Goal: Task Accomplishment & Management: Manage account settings

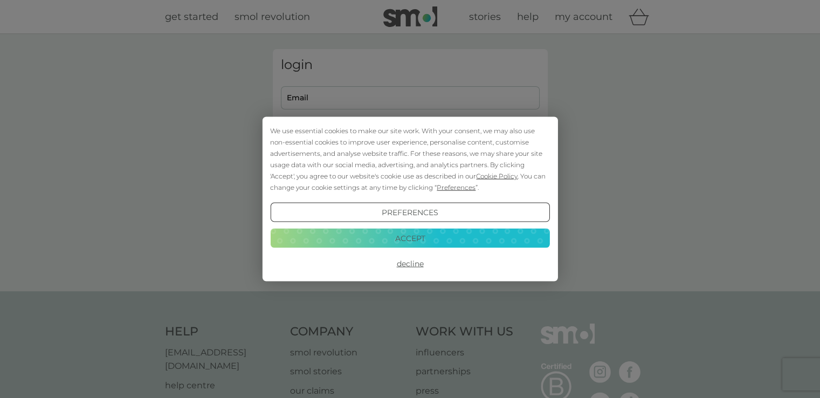
click at [418, 238] on button "Accept" at bounding box center [409, 237] width 279 height 19
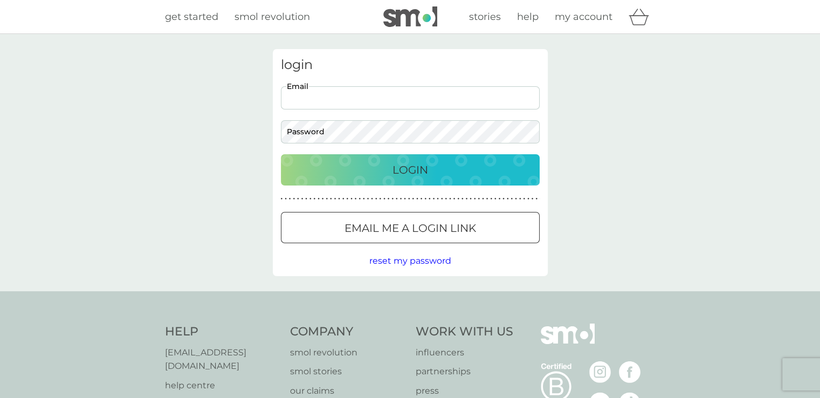
click at [377, 93] on input "Email" at bounding box center [410, 97] width 259 height 23
type input "[PERSON_NAME][EMAIL_ADDRESS][DOMAIN_NAME]"
click at [376, 170] on div "Login" at bounding box center [410, 169] width 237 height 17
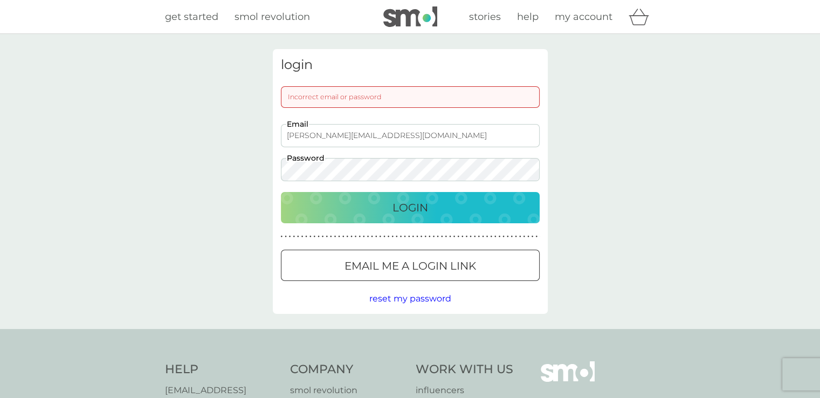
click at [399, 209] on p "Login" at bounding box center [410, 207] width 36 height 17
click at [395, 211] on p "Login" at bounding box center [410, 207] width 36 height 17
click at [281, 192] on button "Login" at bounding box center [410, 207] width 259 height 31
click at [399, 209] on p "Login" at bounding box center [410, 207] width 36 height 17
click at [417, 266] on div at bounding box center [410, 265] width 39 height 11
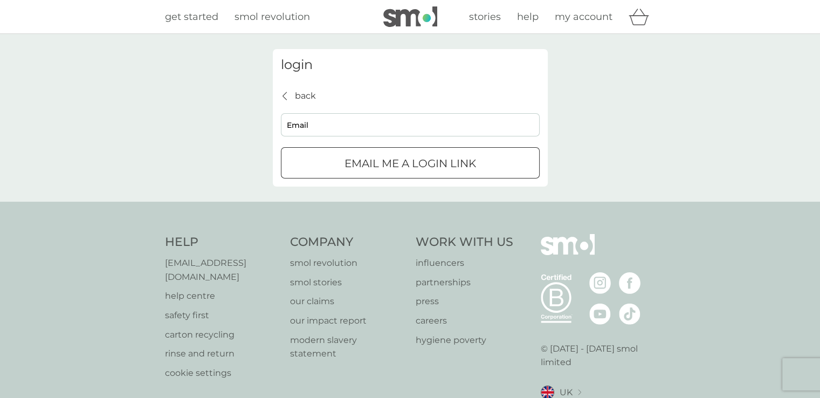
click at [374, 124] on input "Email" at bounding box center [410, 124] width 259 height 23
type input "[PERSON_NAME][EMAIL_ADDRESS][DOMAIN_NAME]"
click at [379, 162] on p "Email me a login link" at bounding box center [410, 163] width 132 height 17
